Goal: Transaction & Acquisition: Purchase product/service

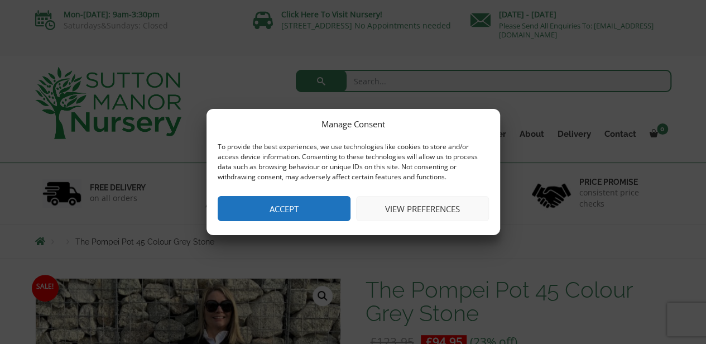
drag, startPoint x: 274, startPoint y: 207, endPoint x: 390, endPoint y: 201, distance: 116.2
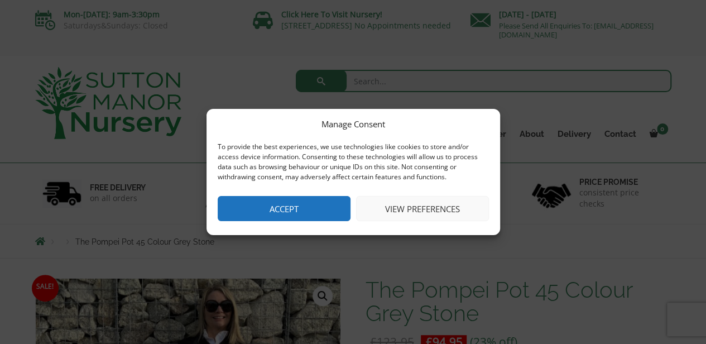
click at [274, 207] on button "Accept" at bounding box center [284, 208] width 133 height 25
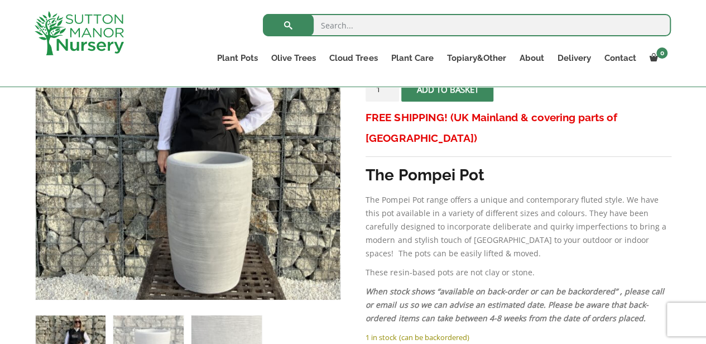
scroll to position [335, 0]
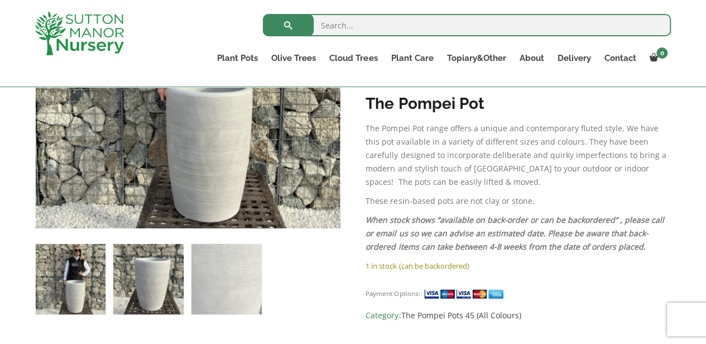
click at [169, 294] on img at bounding box center [148, 279] width 70 height 70
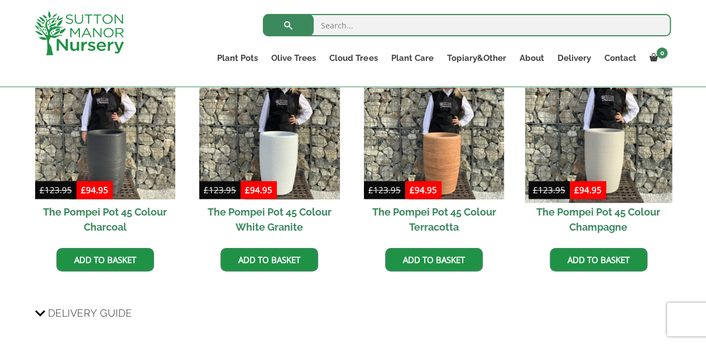
scroll to position [782, 0]
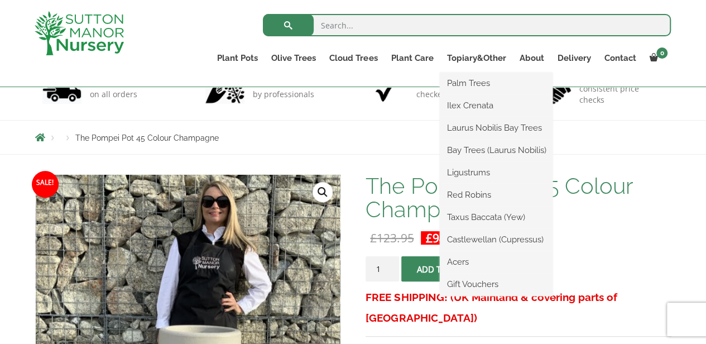
scroll to position [203, 0]
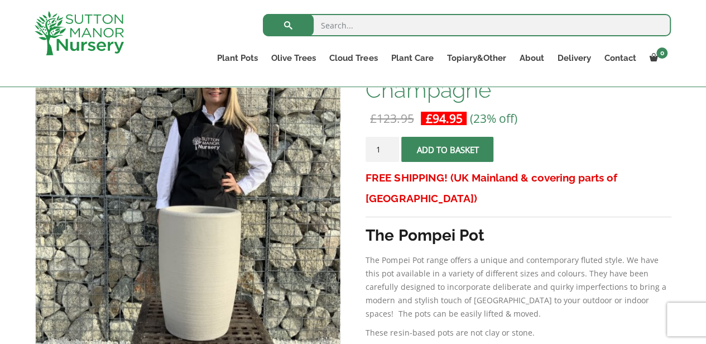
click at [448, 149] on span "submit" at bounding box center [448, 149] width 0 height 0
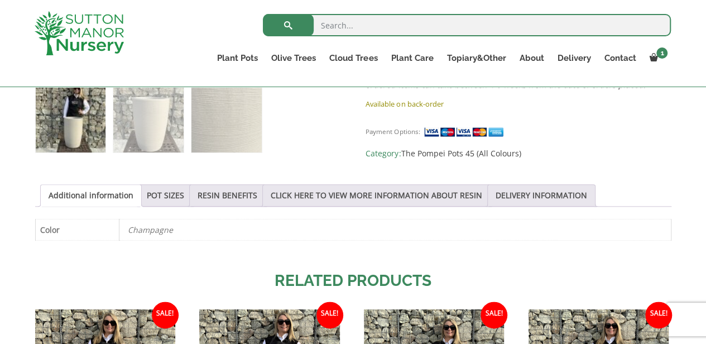
scroll to position [558, 0]
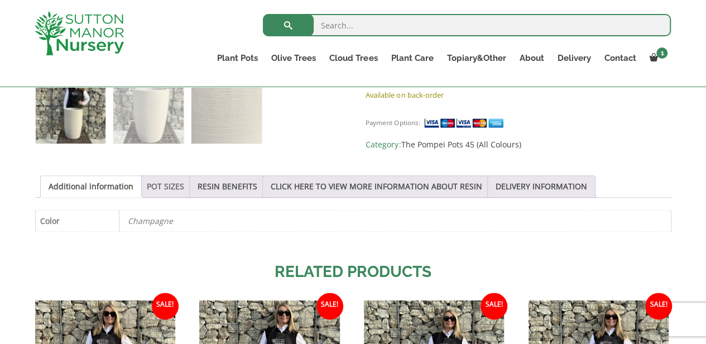
click at [166, 179] on link "POT SIZES" at bounding box center [165, 186] width 37 height 21
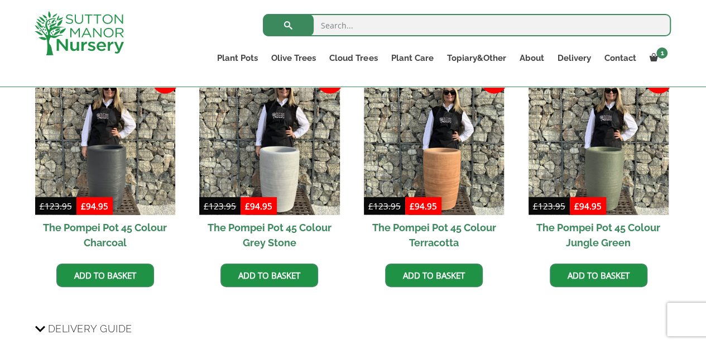
scroll to position [1005, 0]
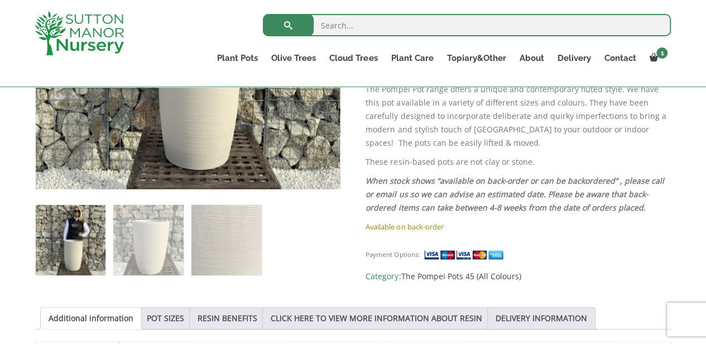
scroll to position [482, 0]
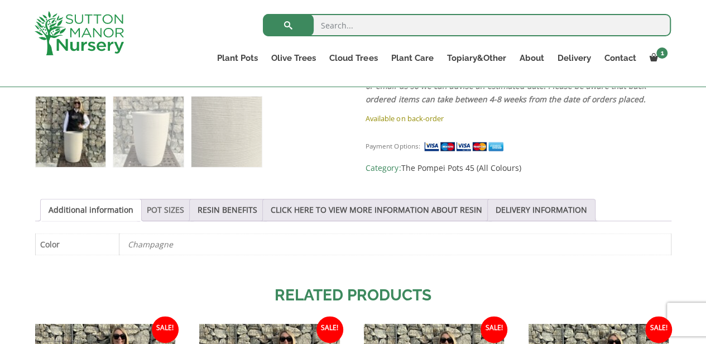
click at [169, 217] on link "POT SIZES" at bounding box center [165, 209] width 37 height 21
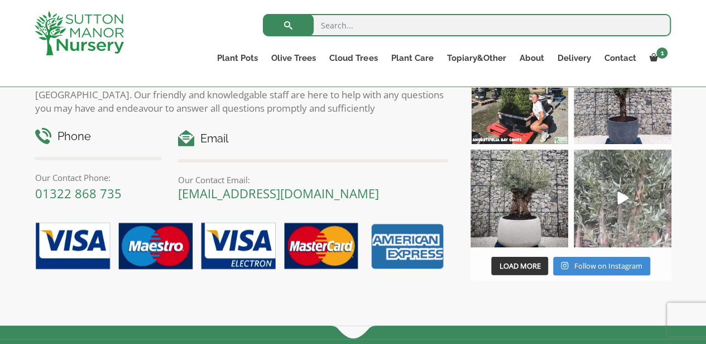
scroll to position [1320, 0]
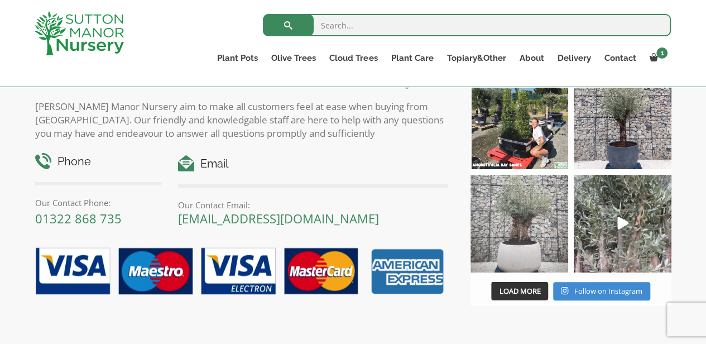
click at [526, 210] on img at bounding box center [520, 224] width 98 height 98
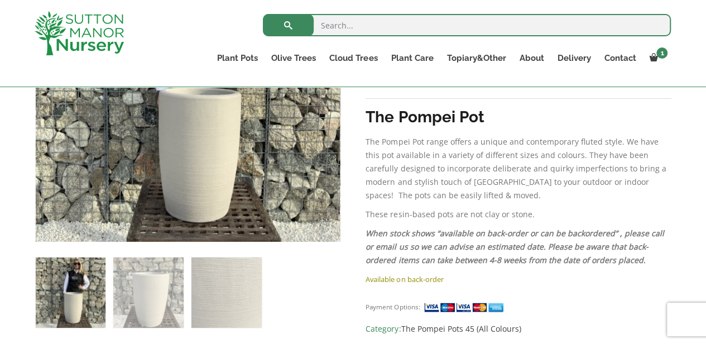
scroll to position [203, 0]
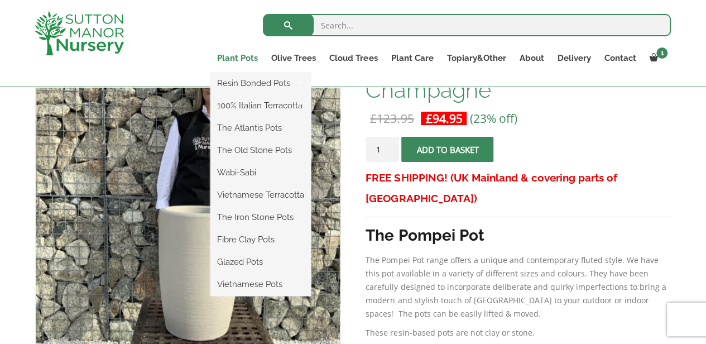
click at [246, 59] on link "Plant Pots" at bounding box center [237, 58] width 54 height 16
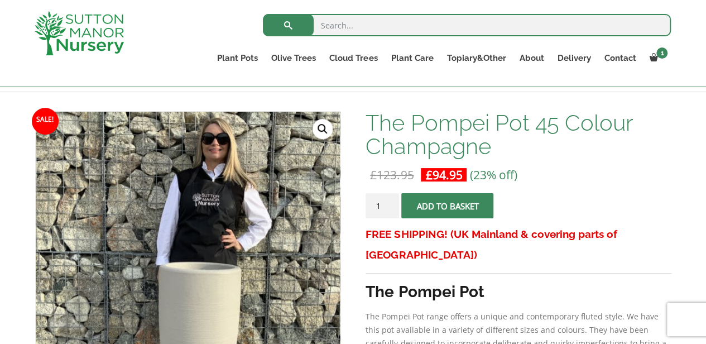
scroll to position [92, 0]
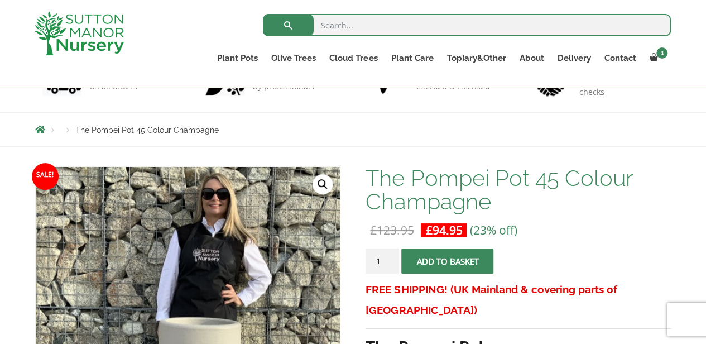
click at [117, 23] on img at bounding box center [79, 33] width 89 height 44
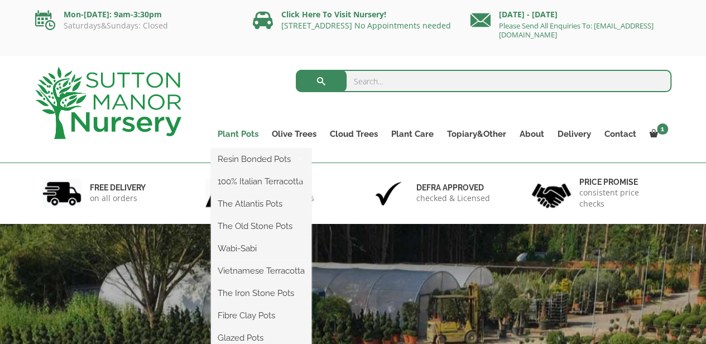
click at [243, 135] on link "Plant Pots" at bounding box center [238, 134] width 54 height 16
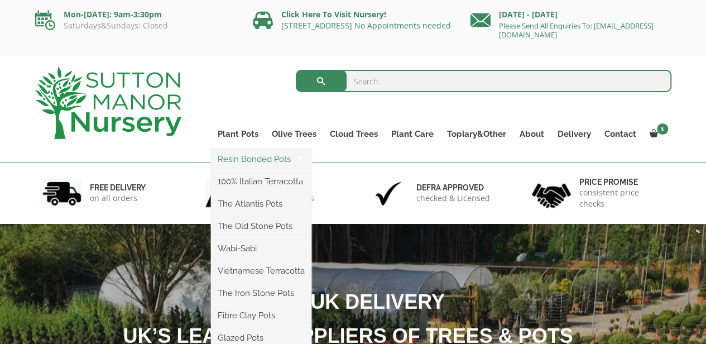
click at [251, 157] on link "Resin Bonded Pots" at bounding box center [261, 159] width 100 height 17
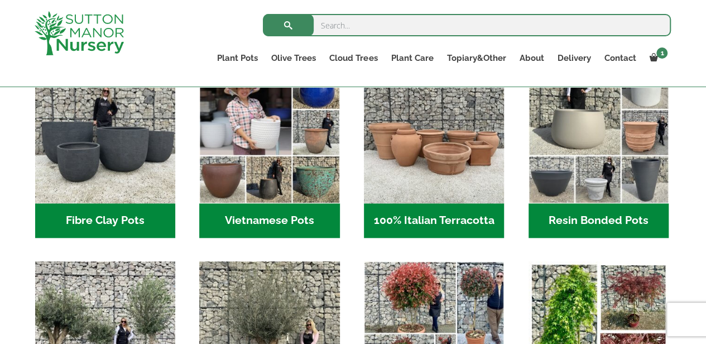
scroll to position [391, 0]
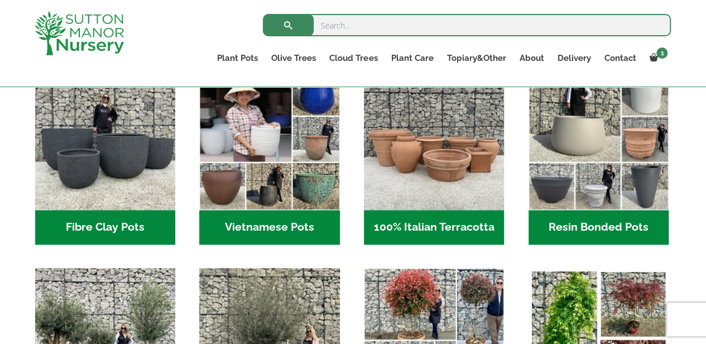
click at [600, 220] on h2 "Resin Bonded Pots (218)" at bounding box center [599, 227] width 140 height 35
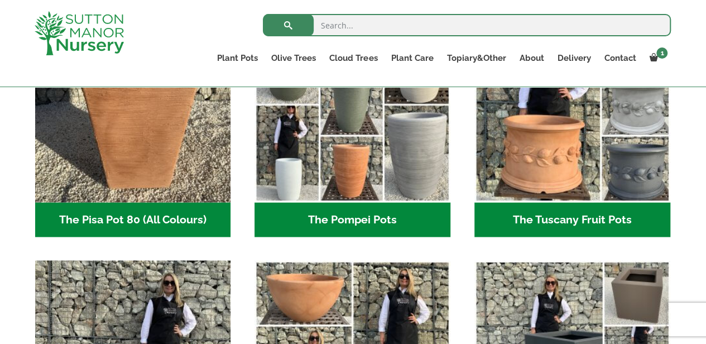
scroll to position [873, 0]
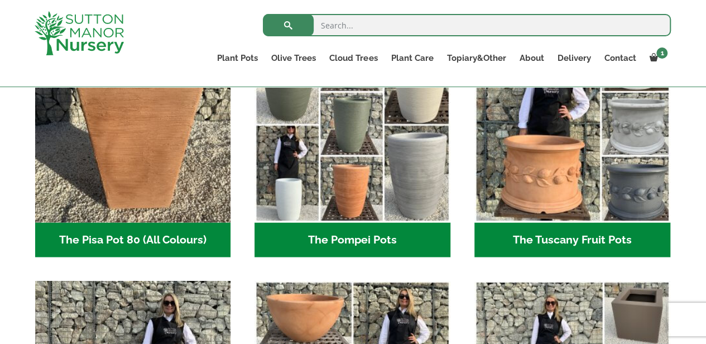
click at [361, 231] on h2 "The Pompei Pots (17)" at bounding box center [353, 239] width 196 height 35
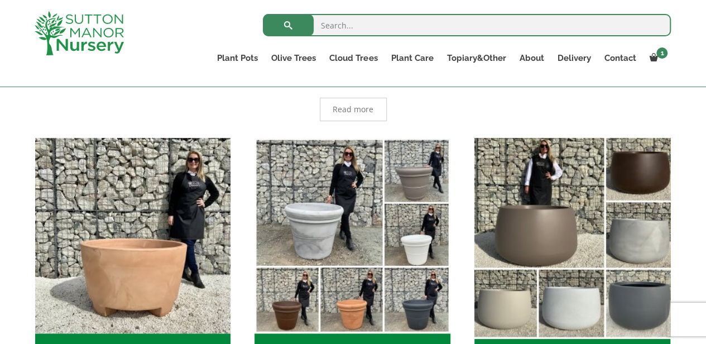
scroll to position [259, 0]
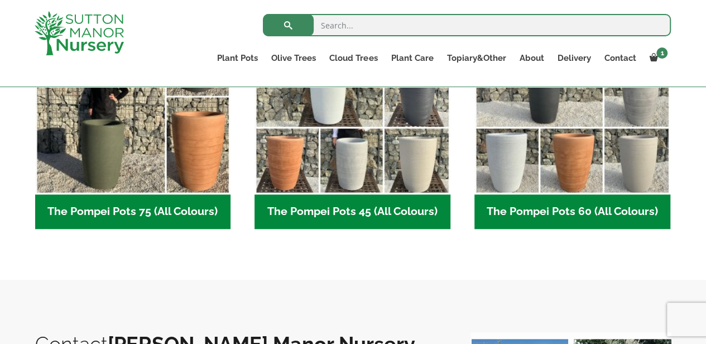
scroll to position [391, 0]
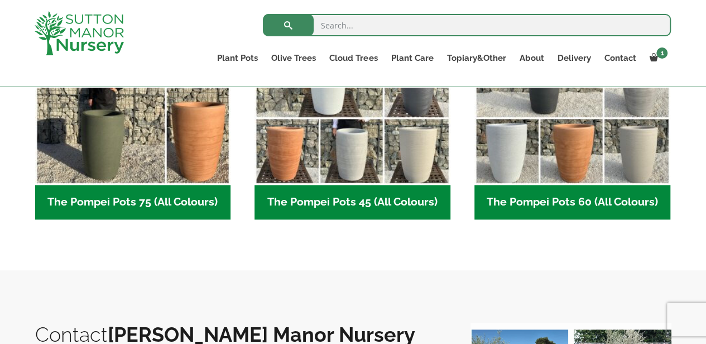
click at [569, 213] on h2 "The Pompei Pots 60 (All Colours) (5)" at bounding box center [573, 202] width 196 height 35
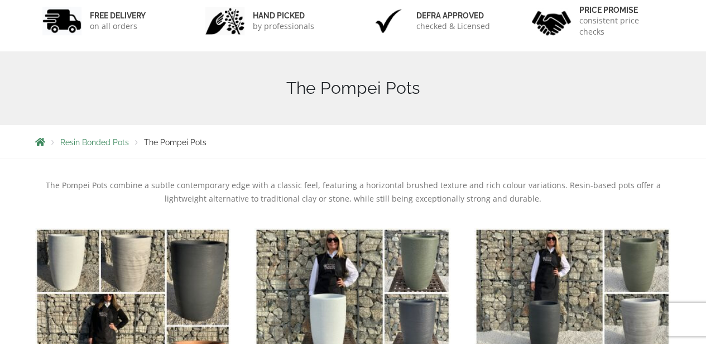
scroll to position [56, 0]
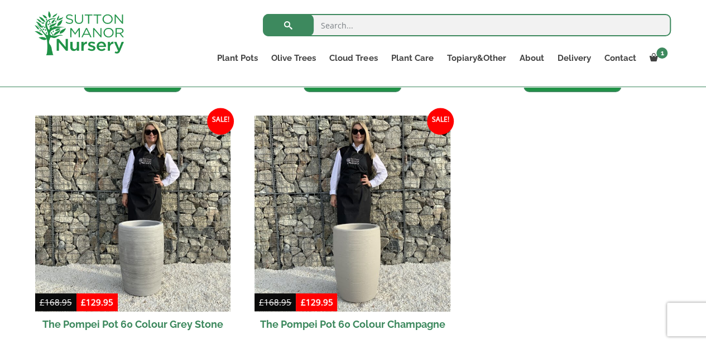
scroll to position [558, 0]
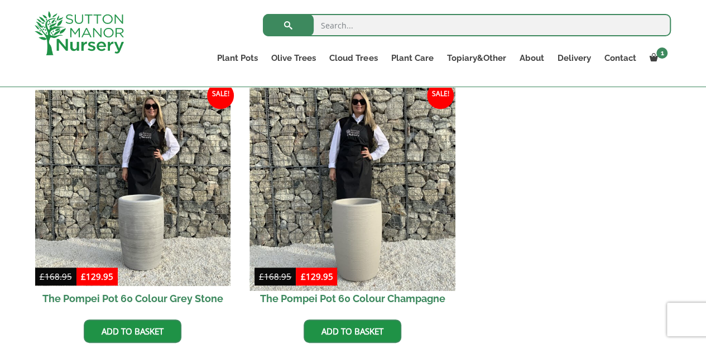
click at [378, 224] on img at bounding box center [352, 187] width 205 height 205
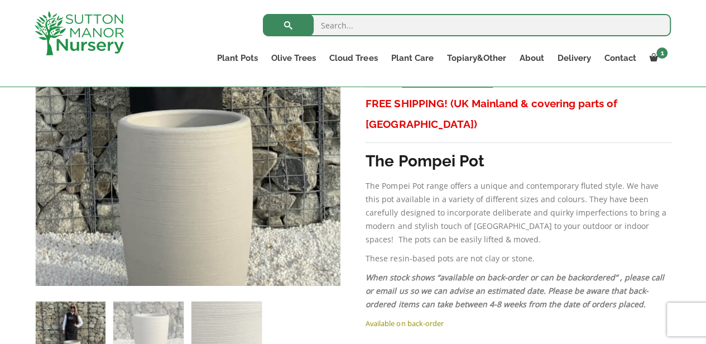
scroll to position [279, 0]
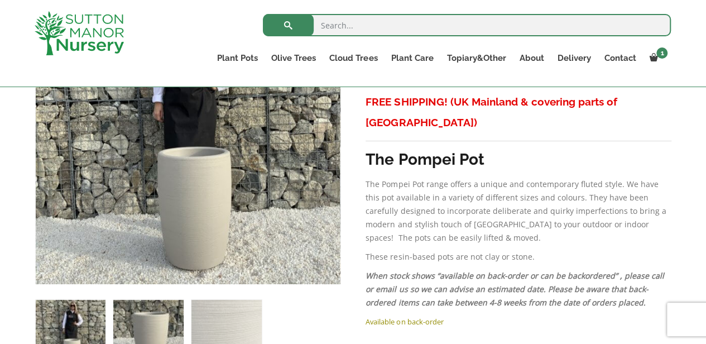
click at [137, 313] on img at bounding box center [148, 335] width 70 height 70
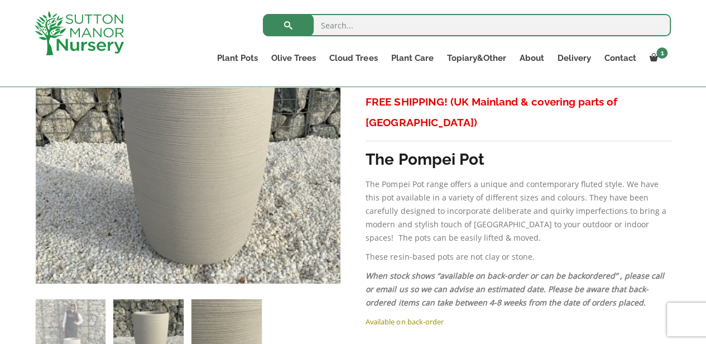
click at [227, 321] on img at bounding box center [226, 334] width 70 height 70
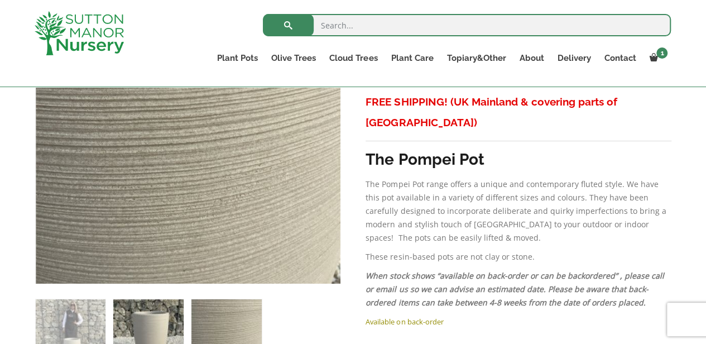
click at [169, 331] on img at bounding box center [148, 334] width 70 height 70
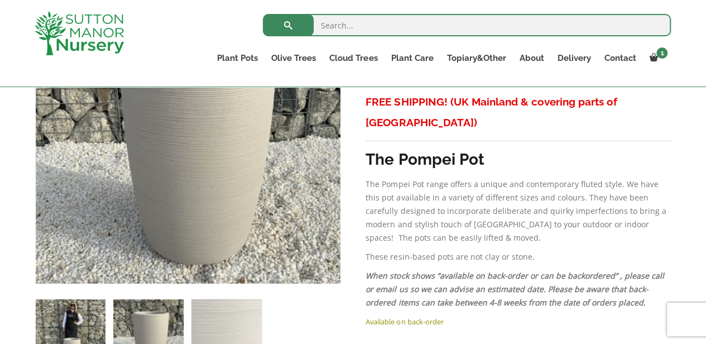
click at [75, 327] on img at bounding box center [71, 334] width 70 height 70
